Goal: Transaction & Acquisition: Purchase product/service

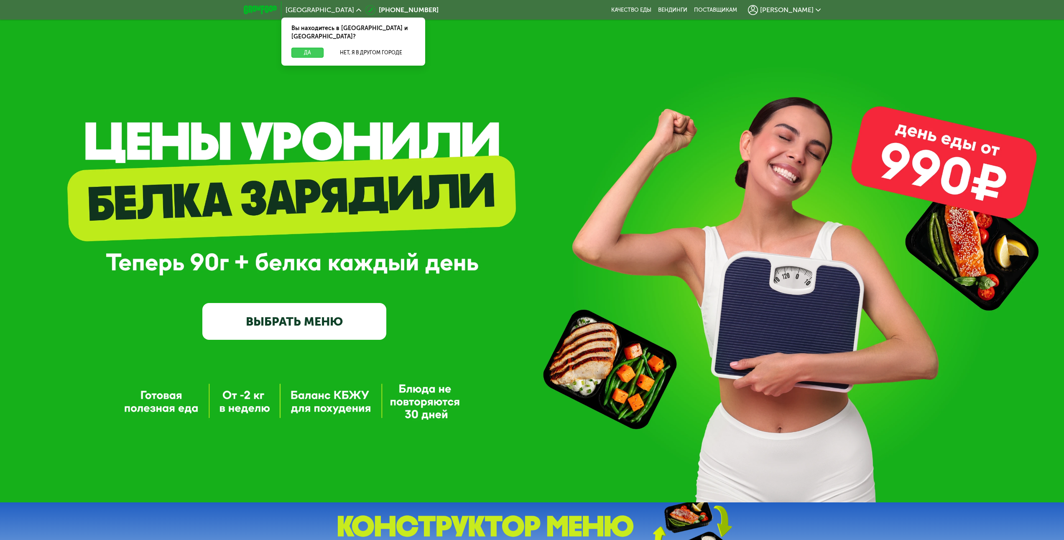
click at [311, 48] on button "Да" at bounding box center [307, 53] width 32 height 10
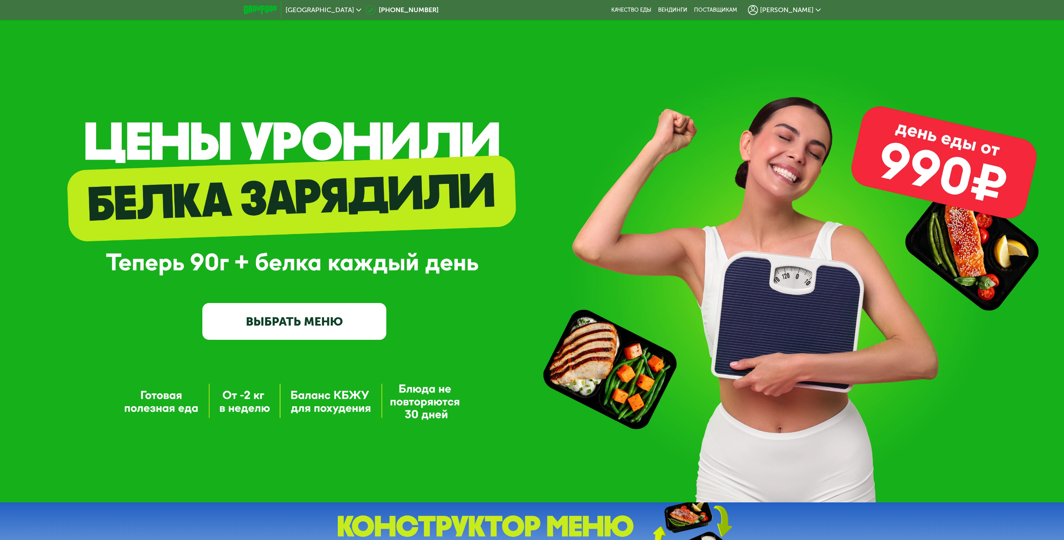
click at [280, 319] on link "ВЫБРАТЬ МЕНЮ" at bounding box center [294, 321] width 184 height 37
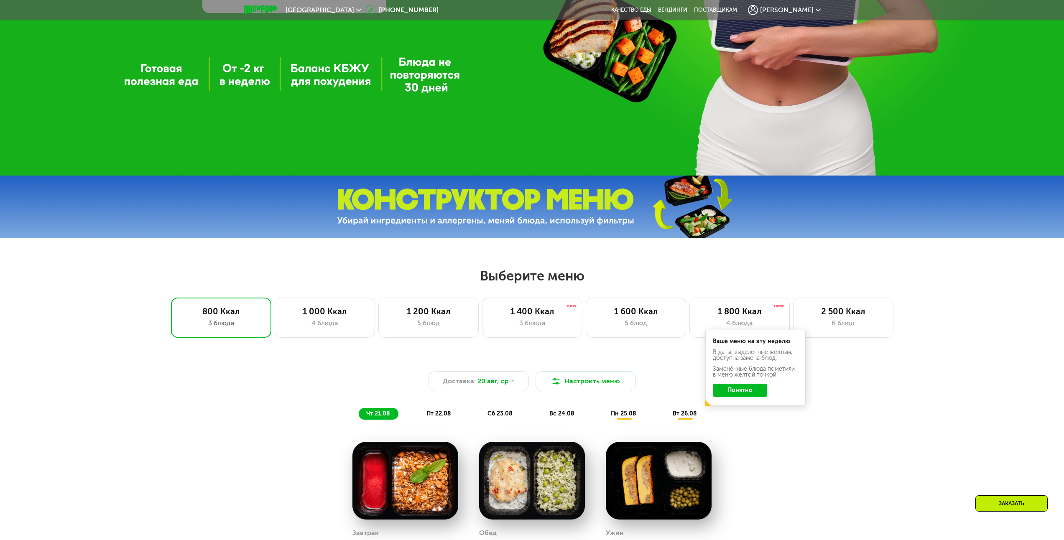
scroll to position [578, 0]
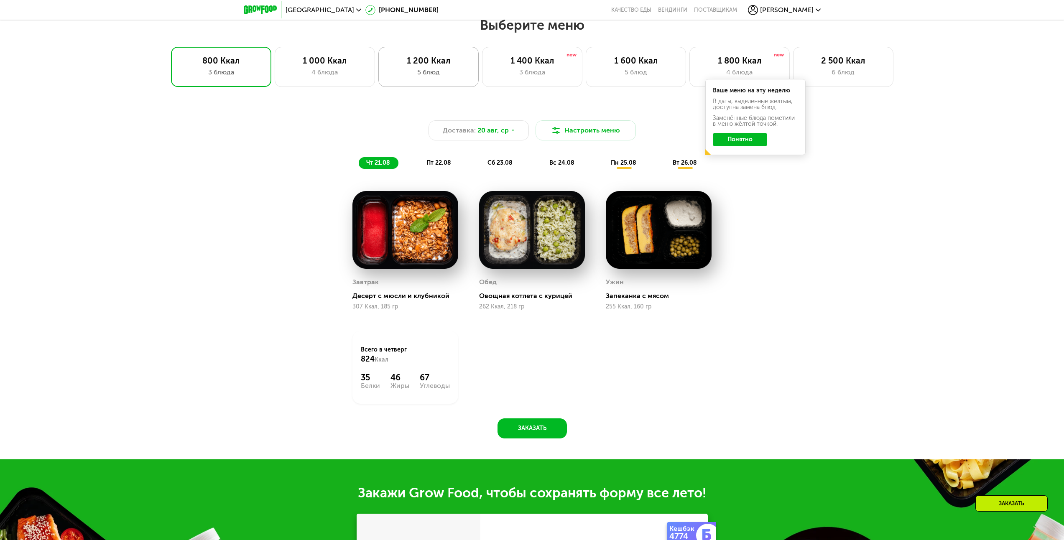
click at [426, 72] on div "5 блюд" at bounding box center [428, 72] width 83 height 10
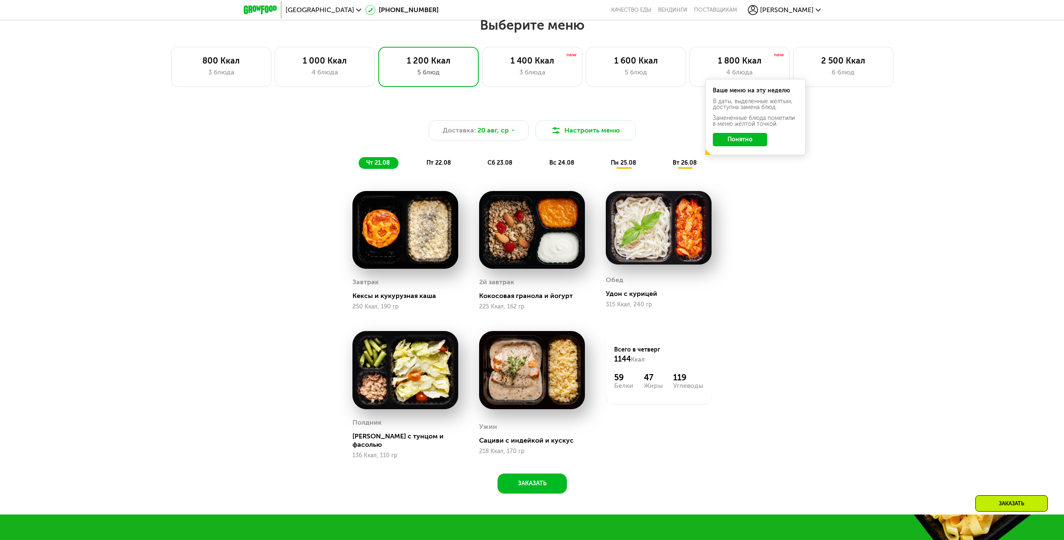
click at [743, 140] on button "Понятно" at bounding box center [740, 139] width 54 height 13
click at [530, 483] on button "Заказать" at bounding box center [531, 484] width 69 height 20
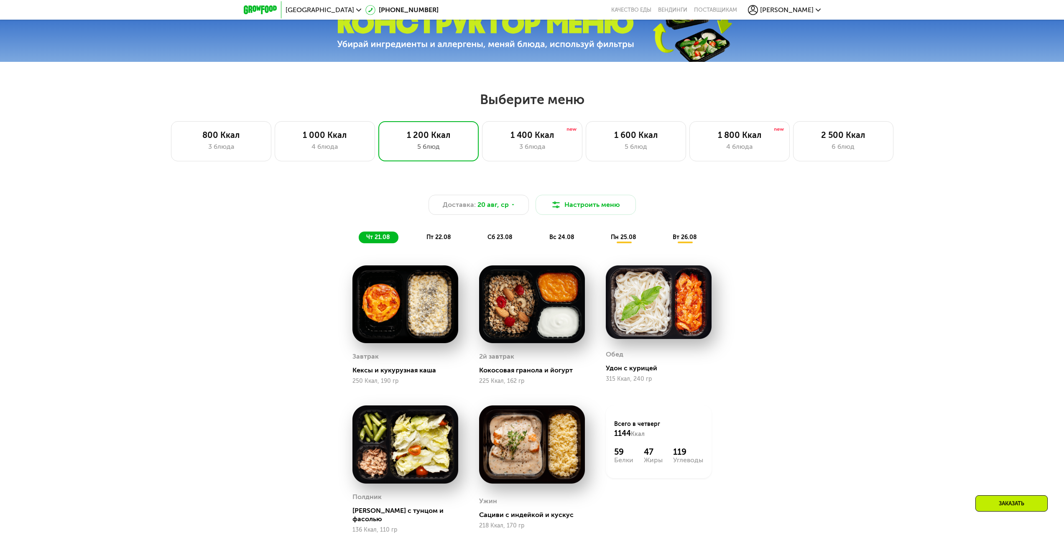
scroll to position [502, 0]
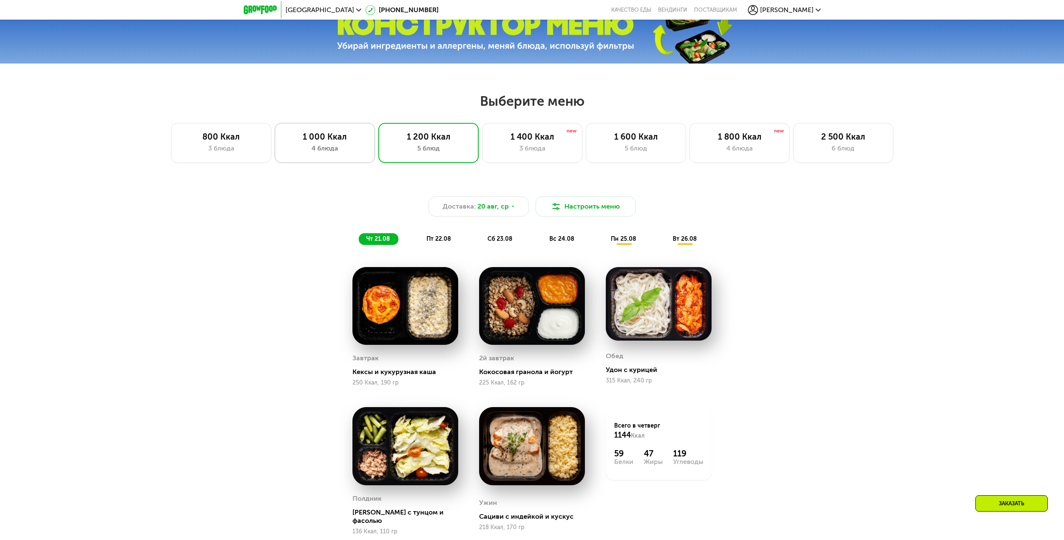
click at [328, 142] on div "1 000 Ккал" at bounding box center [324, 137] width 83 height 10
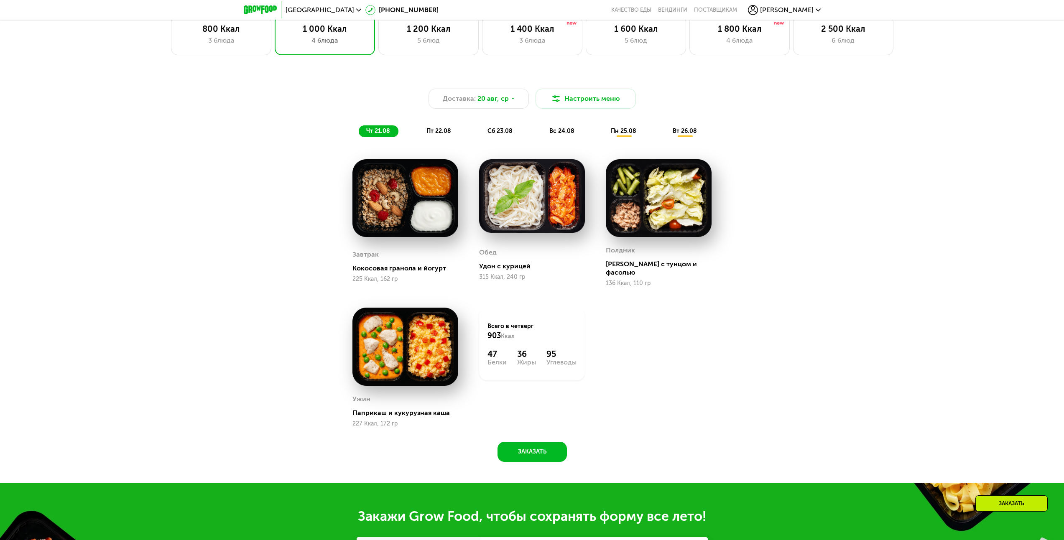
scroll to position [543, 0]
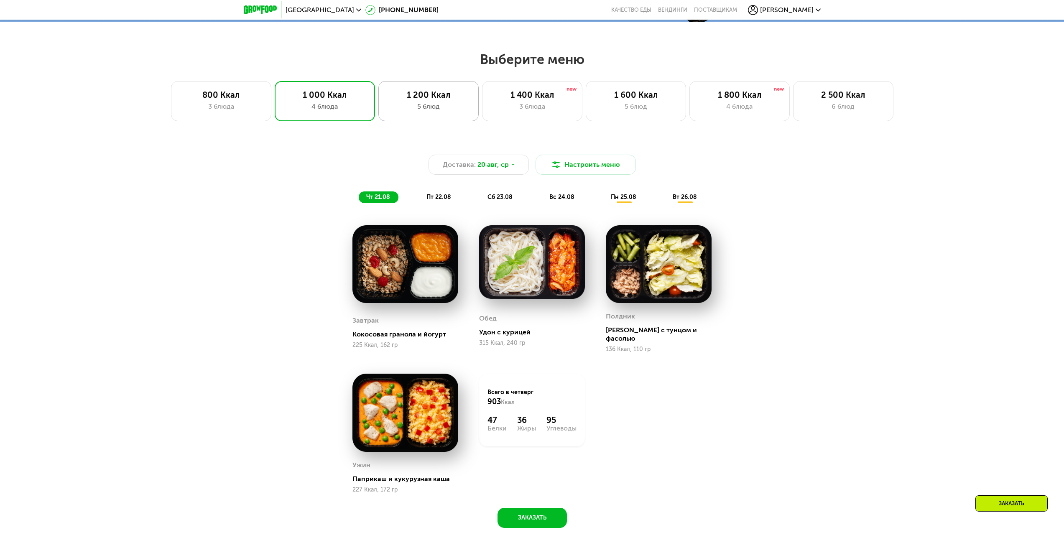
click at [430, 108] on div "5 блюд" at bounding box center [428, 107] width 83 height 10
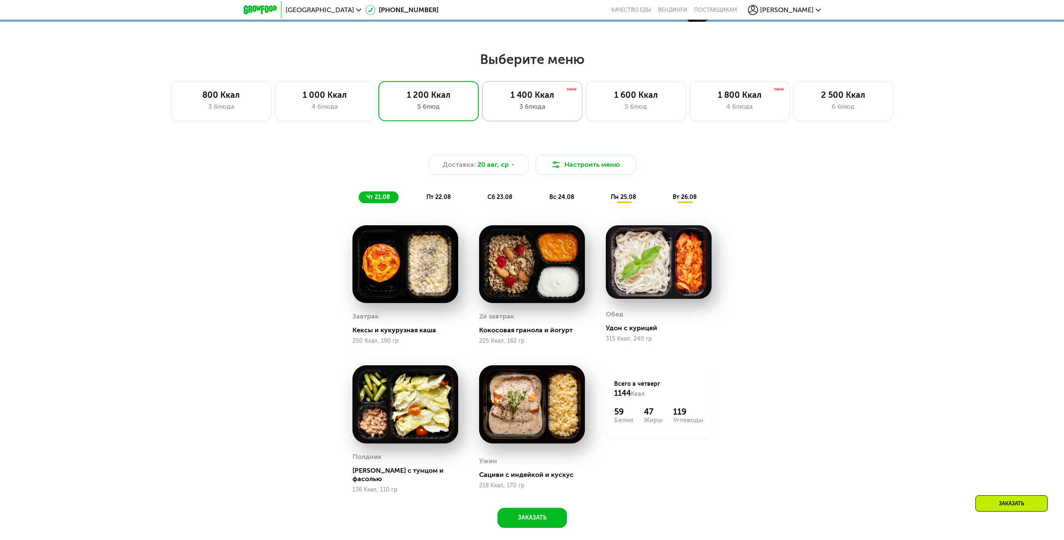
click at [586, 104] on div "1 400 Ккал 3 блюда" at bounding box center [636, 101] width 100 height 40
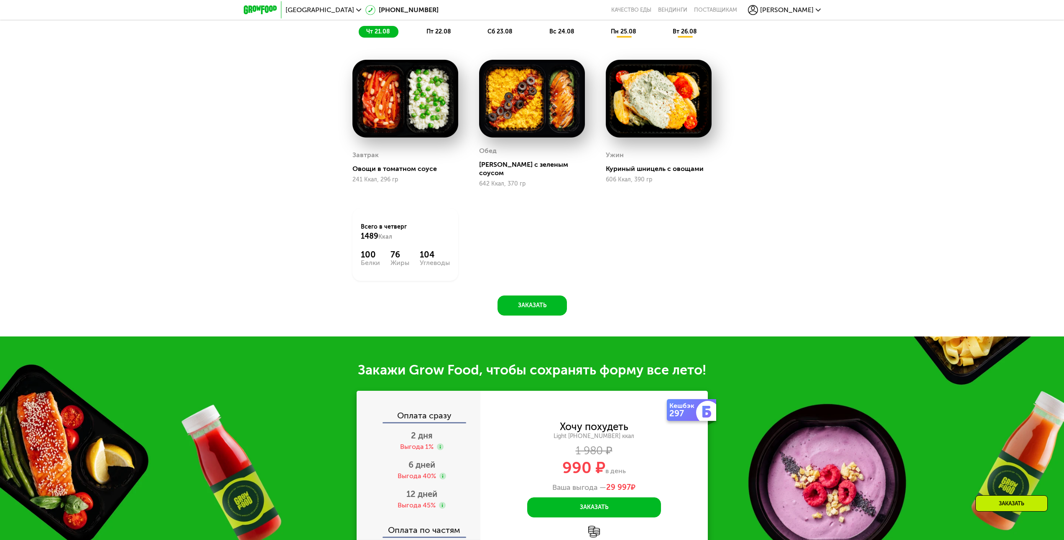
scroll to position [711, 0]
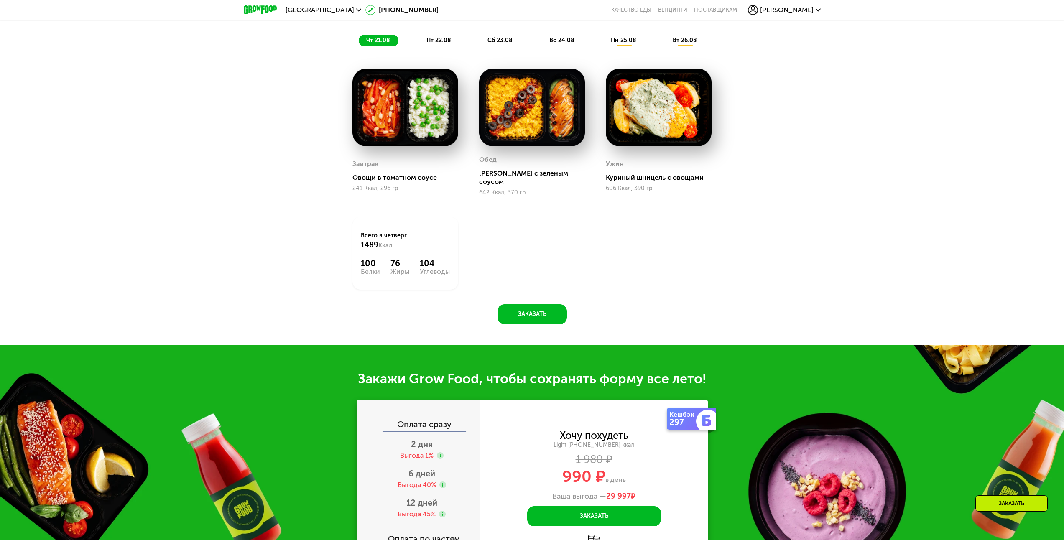
click at [440, 41] on span "пт 22.08" at bounding box center [438, 40] width 25 height 7
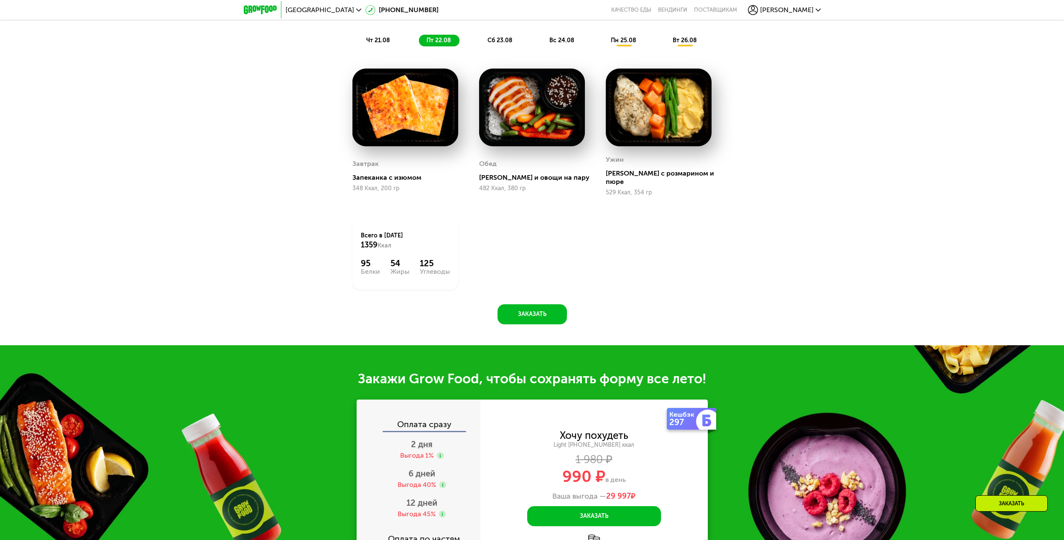
click at [502, 41] on span "сб 23.08" at bounding box center [499, 40] width 25 height 7
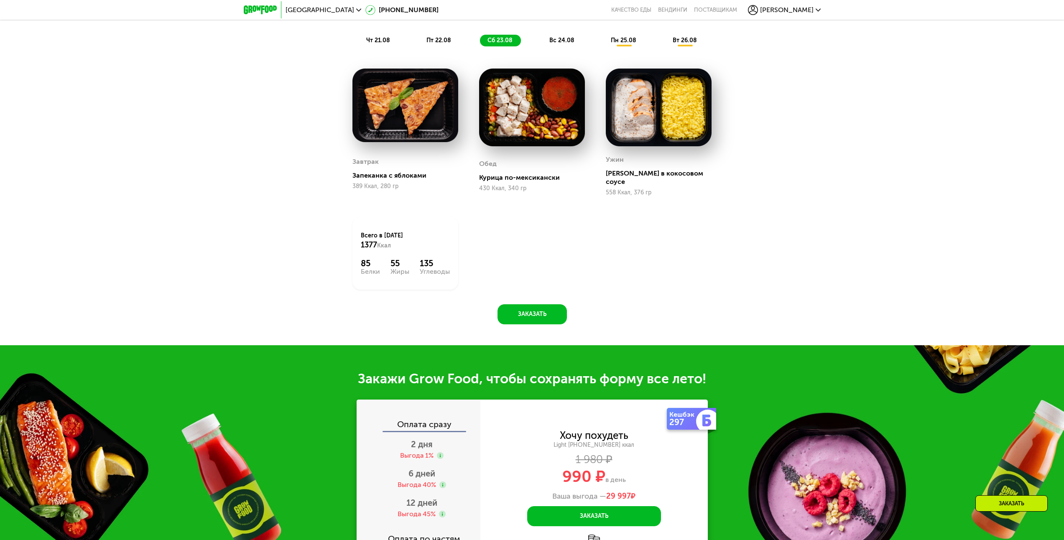
click at [564, 41] on span "вс 24.08" at bounding box center [561, 40] width 25 height 7
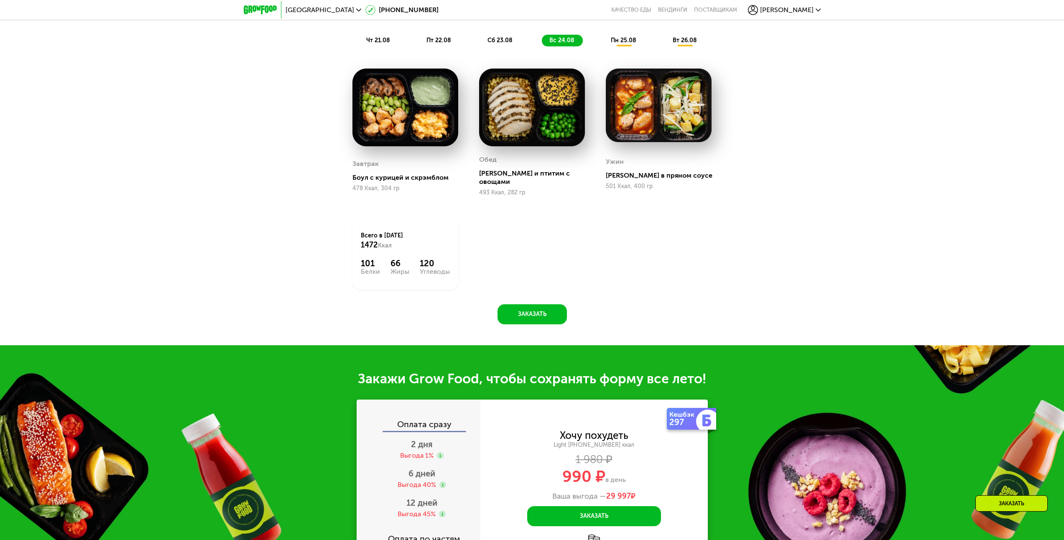
click at [385, 42] on span "чт 21.08" at bounding box center [378, 40] width 24 height 7
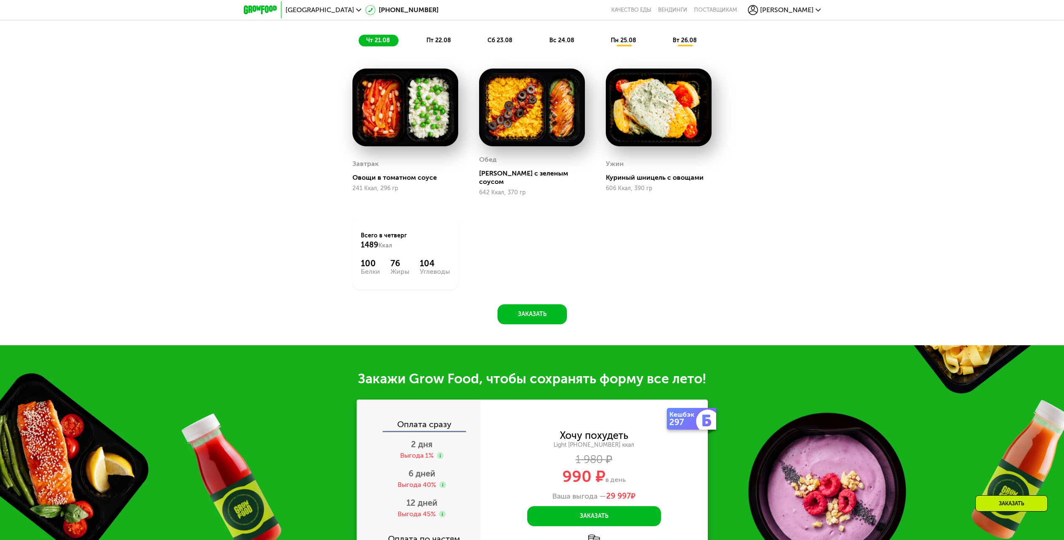
scroll to position [878, 0]
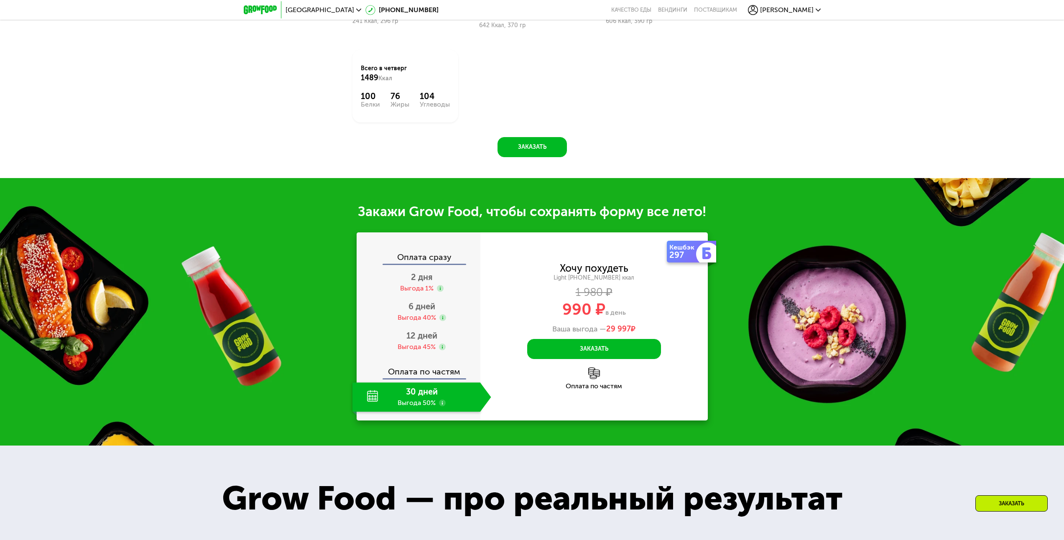
click at [443, 400] on use at bounding box center [442, 403] width 7 height 7
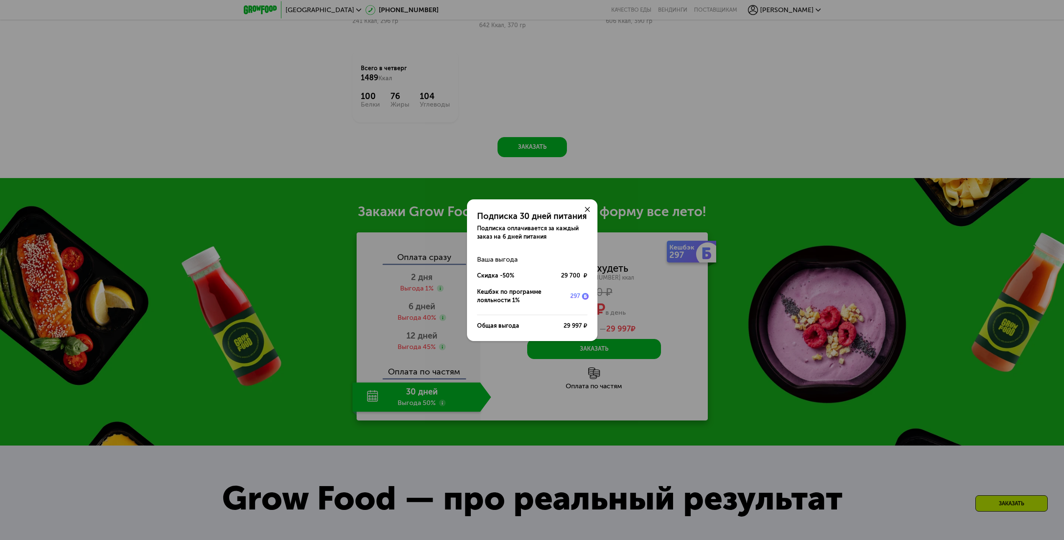
click at [586, 211] on use at bounding box center [587, 209] width 5 height 5
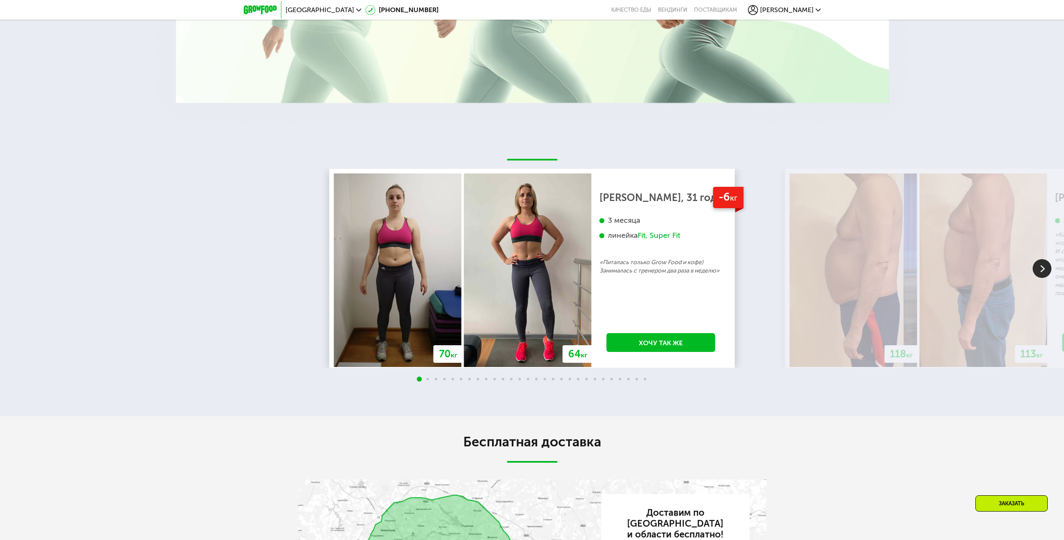
scroll to position [1756, 0]
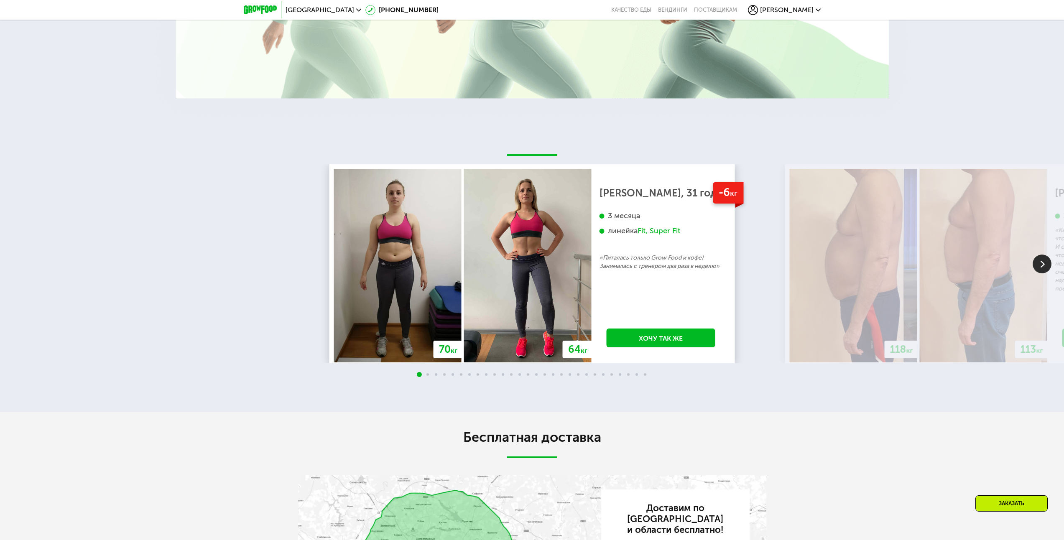
click at [1038, 258] on img at bounding box center [1042, 264] width 19 height 19
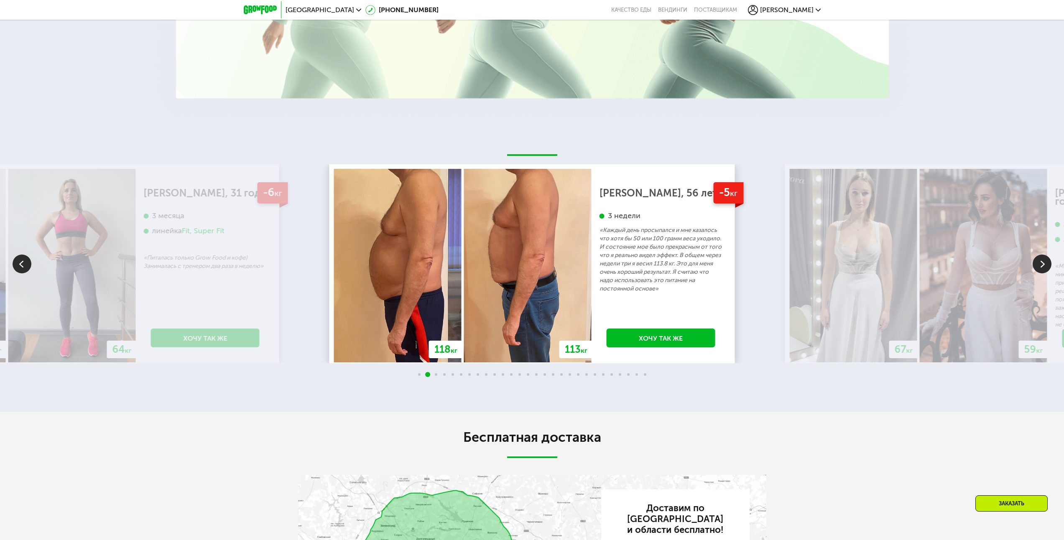
click at [1038, 258] on img at bounding box center [1042, 264] width 19 height 19
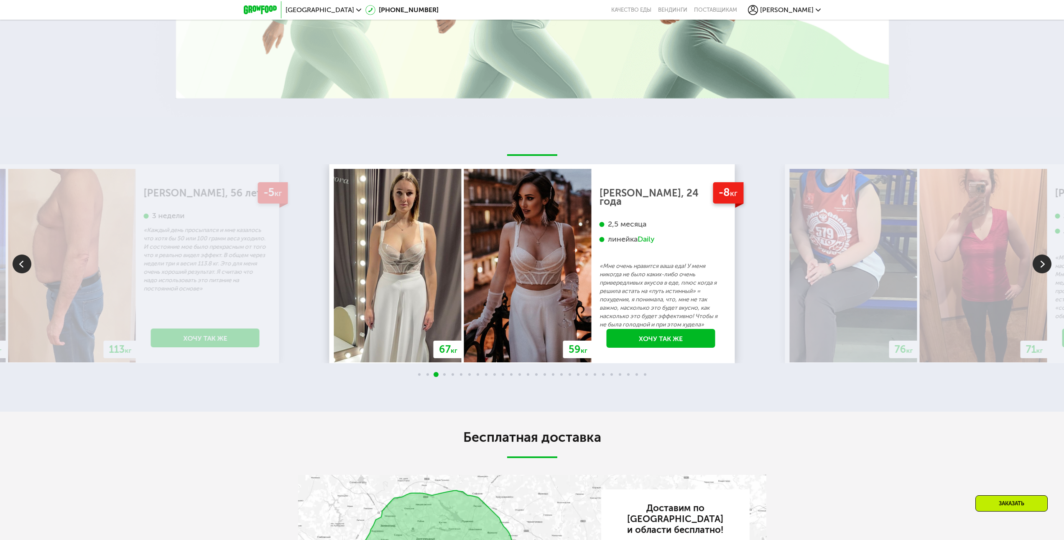
click at [1038, 258] on img at bounding box center [1042, 264] width 19 height 19
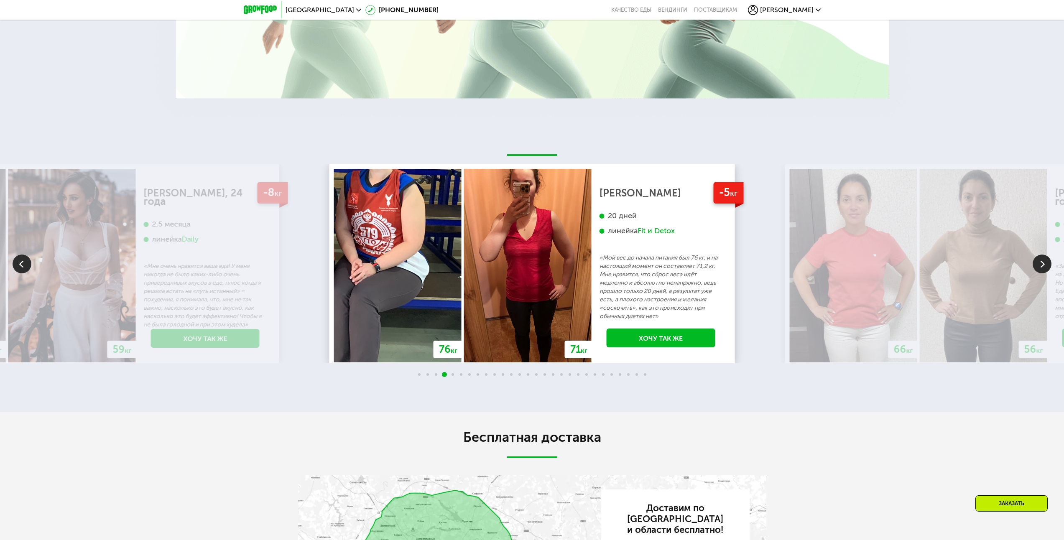
click at [1038, 258] on img at bounding box center [1042, 264] width 19 height 19
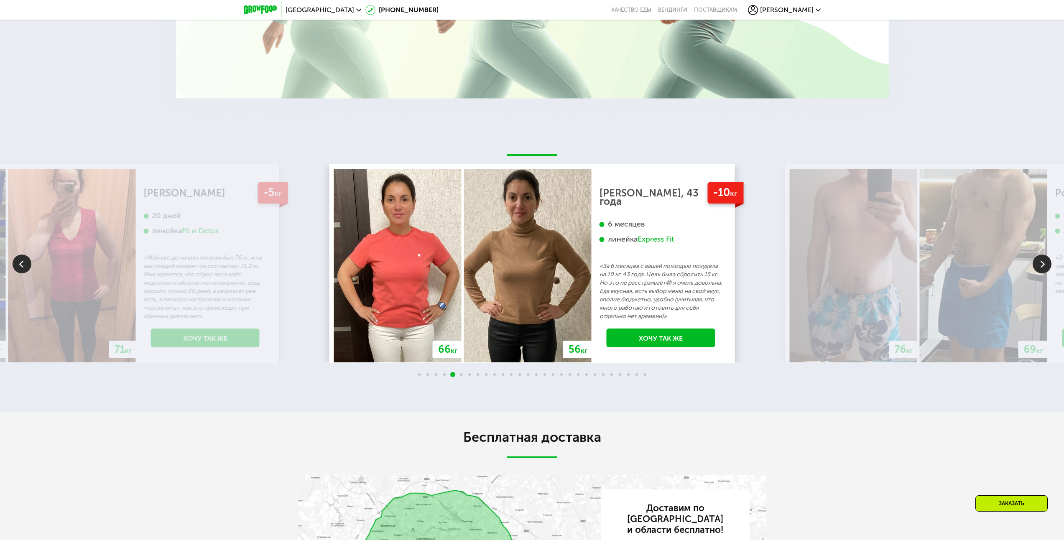
click at [1038, 258] on img at bounding box center [1042, 264] width 19 height 19
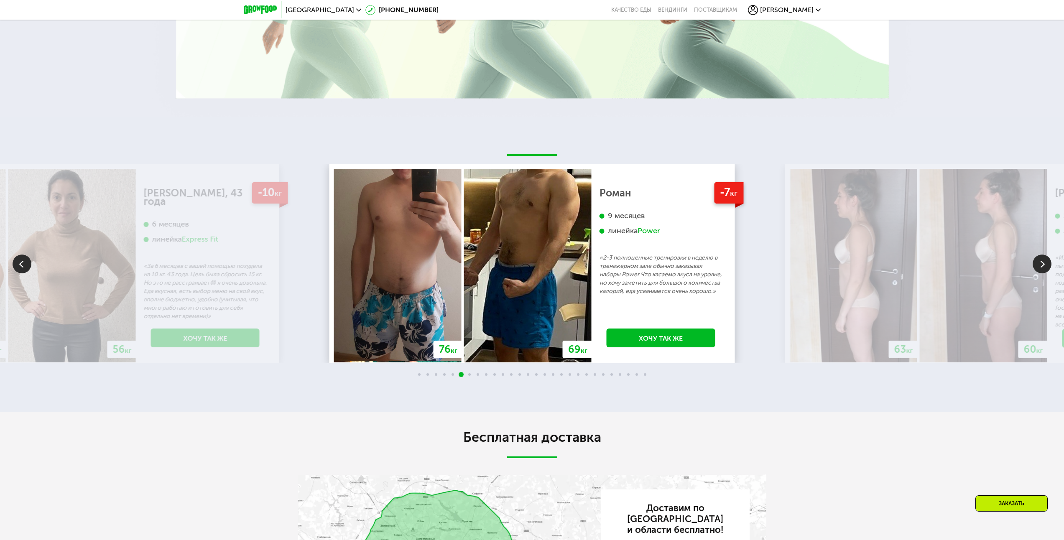
click at [1038, 258] on img at bounding box center [1042, 264] width 19 height 19
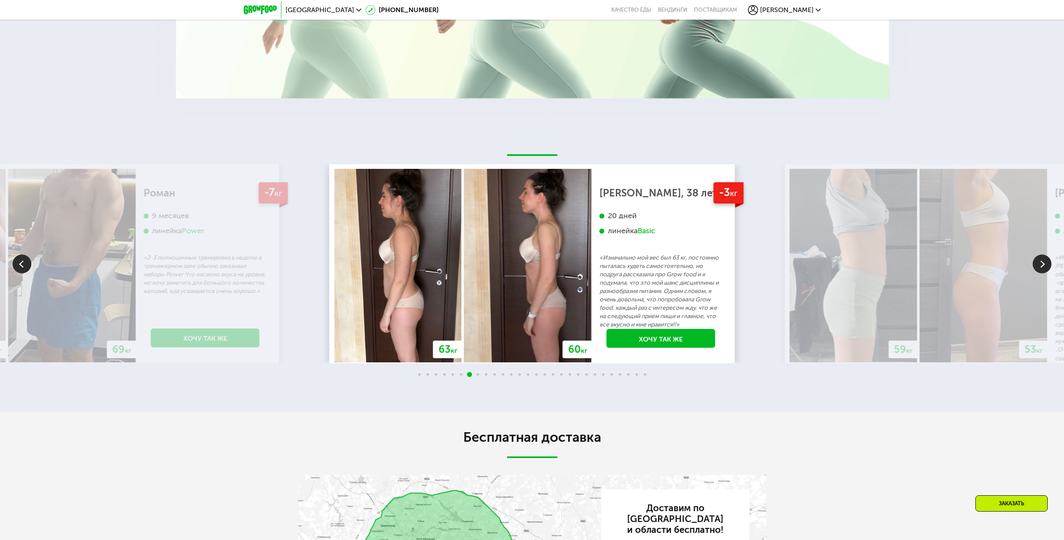
click at [1038, 258] on img at bounding box center [1042, 264] width 19 height 19
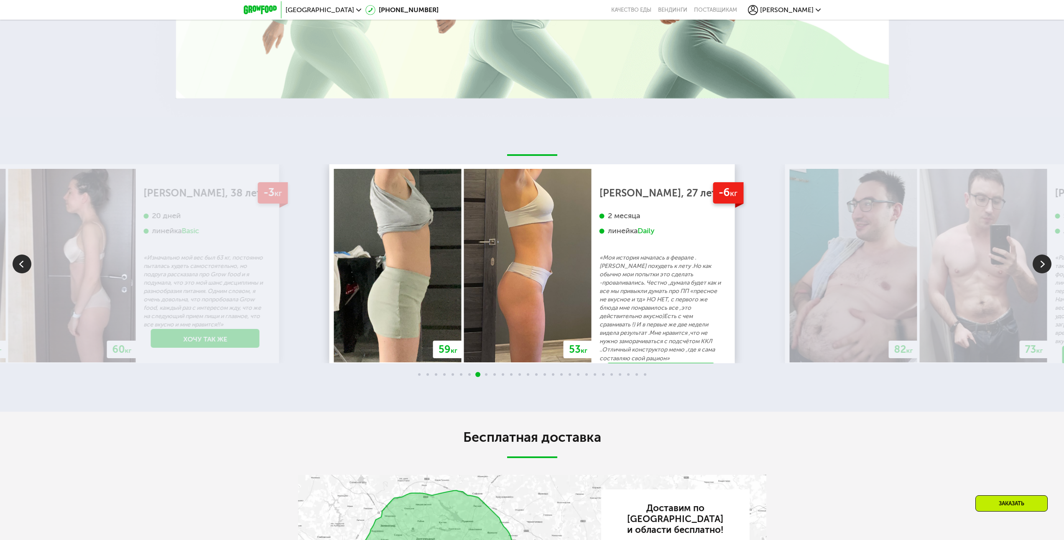
click at [1038, 258] on img at bounding box center [1042, 264] width 19 height 19
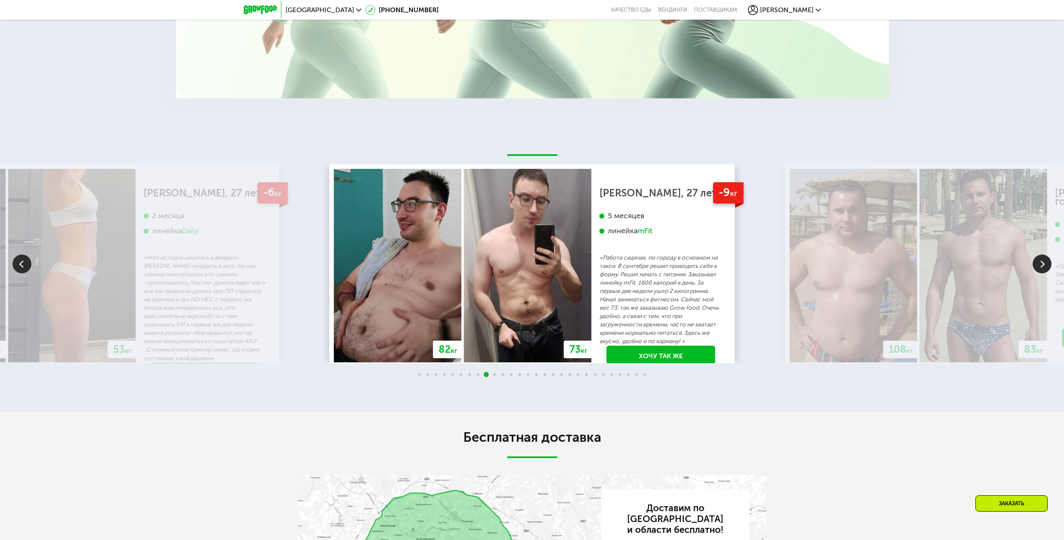
click at [1038, 258] on img at bounding box center [1042, 264] width 19 height 19
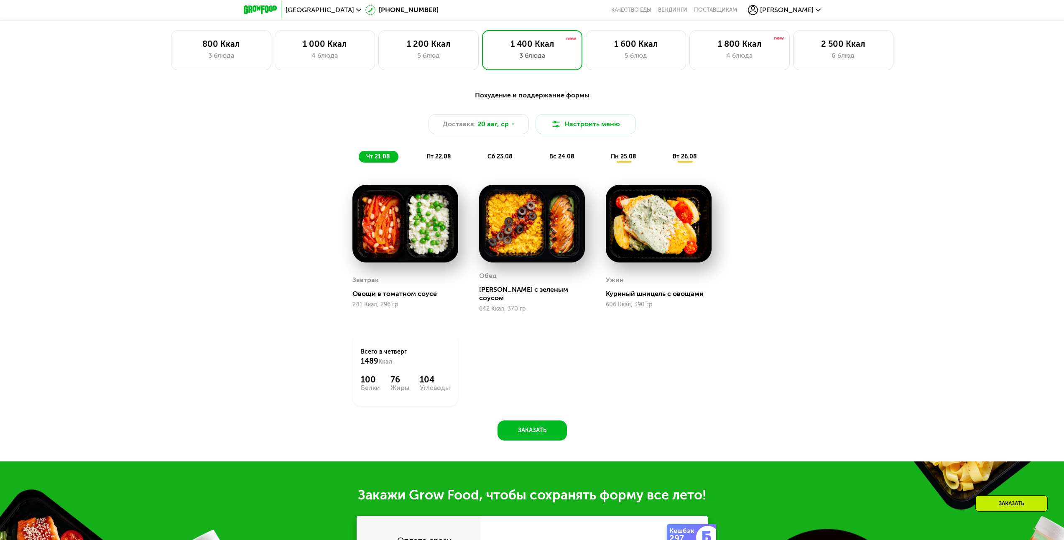
scroll to position [627, 0]
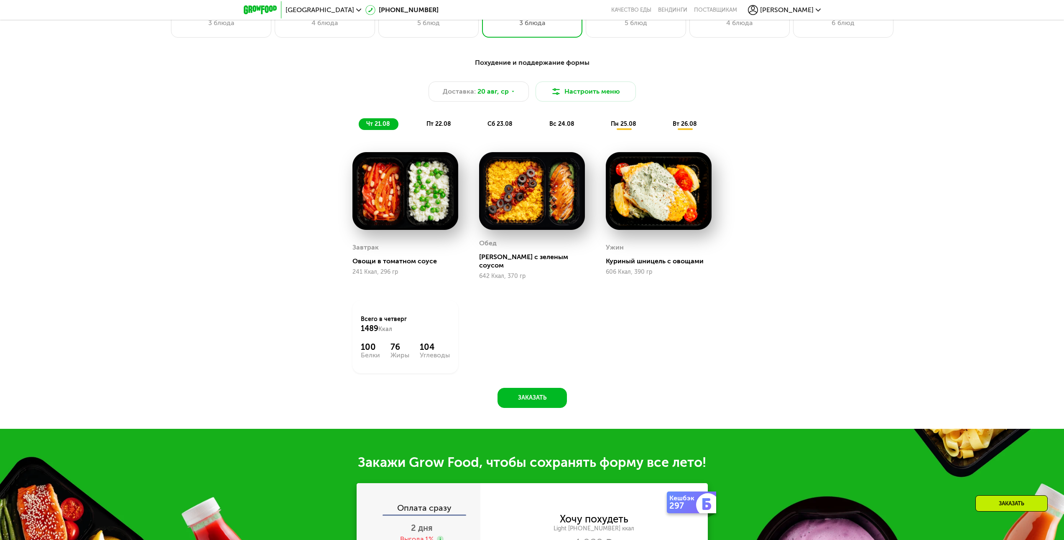
click at [564, 127] on span "вс 24.08" at bounding box center [561, 123] width 25 height 7
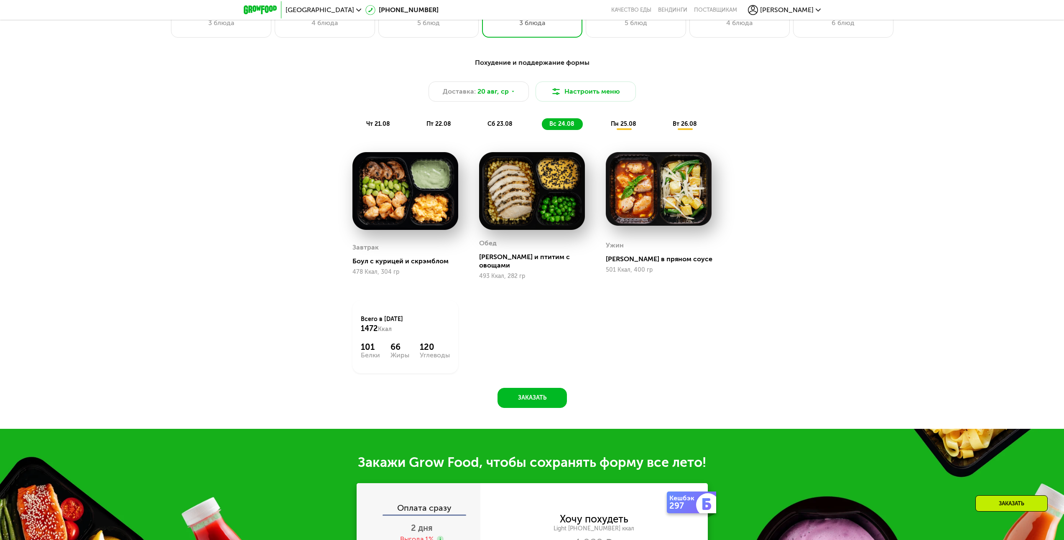
click at [630, 127] on span "пн 25.08" at bounding box center [623, 123] width 25 height 7
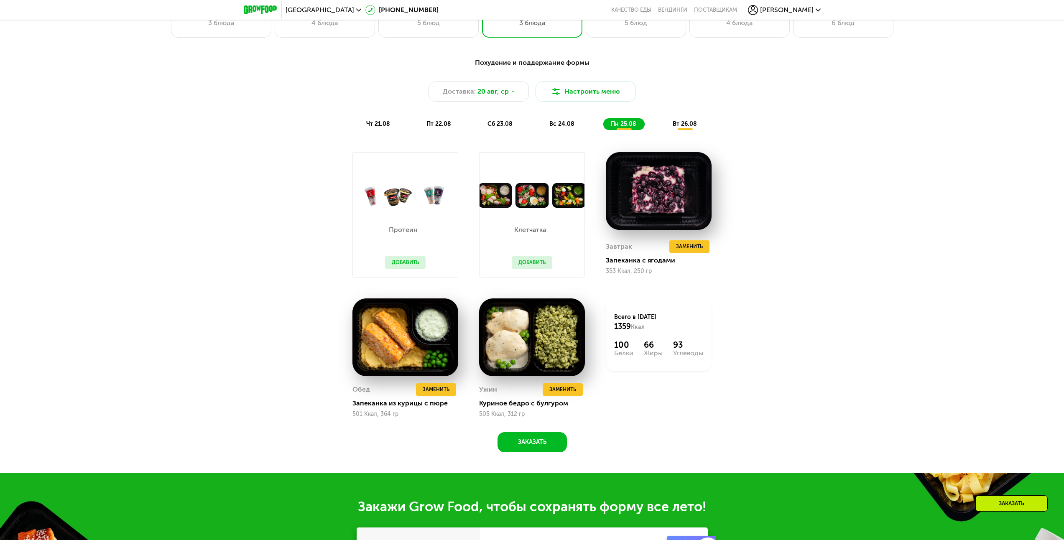
click at [688, 125] on span "вт 26.08" at bounding box center [685, 123] width 24 height 7
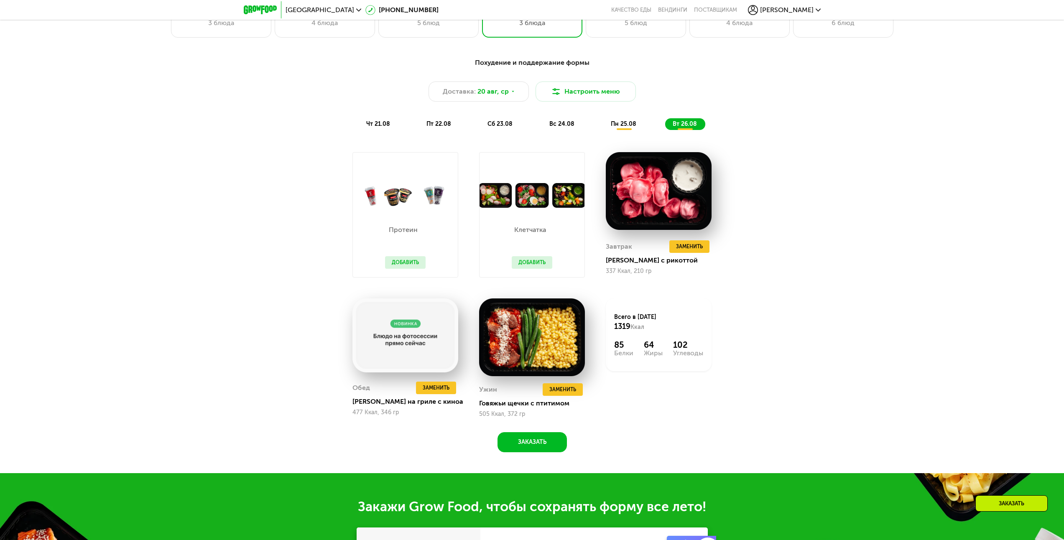
click at [375, 126] on span "чт 21.08" at bounding box center [378, 123] width 24 height 7
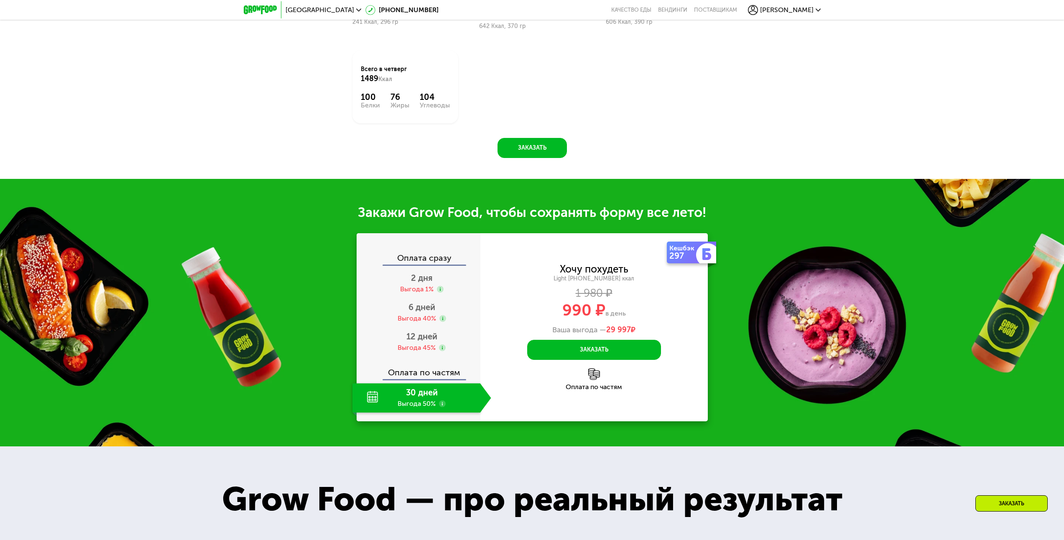
scroll to position [878, 0]
